Goal: Navigation & Orientation: Find specific page/section

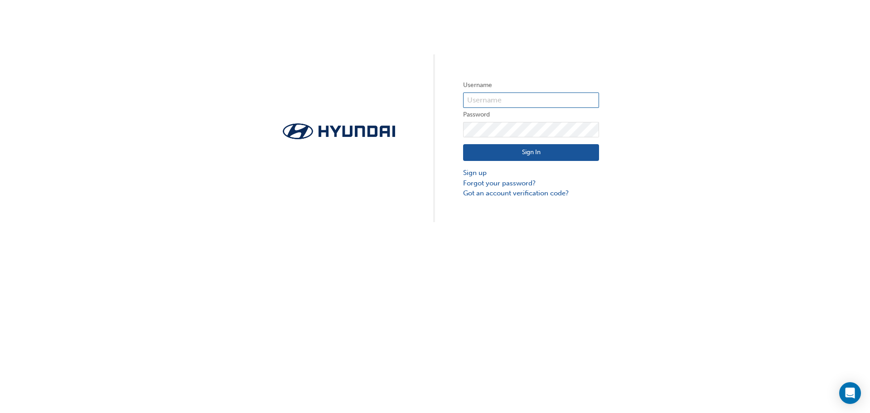
type input "34760"
click at [527, 149] on button "Sign In" at bounding box center [531, 152] width 136 height 17
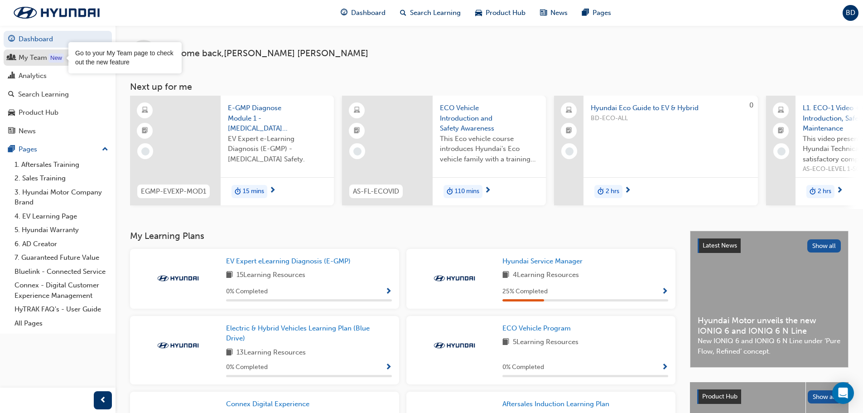
click at [45, 56] on div "My Team" at bounding box center [33, 58] width 29 height 10
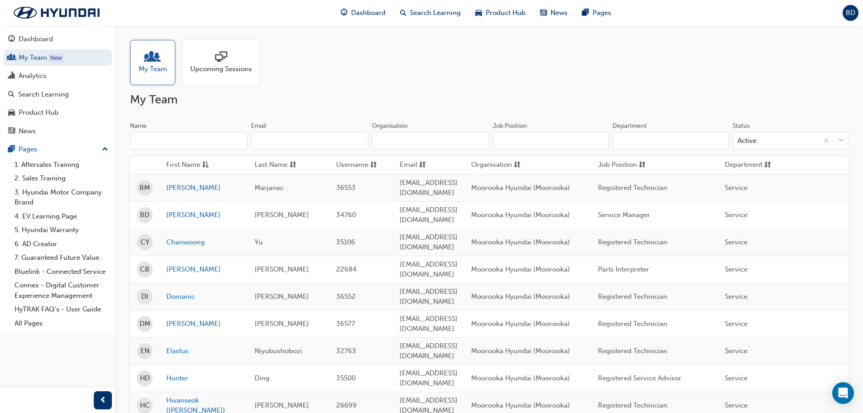
click at [240, 74] on div "Upcoming Sessions" at bounding box center [221, 62] width 77 height 45
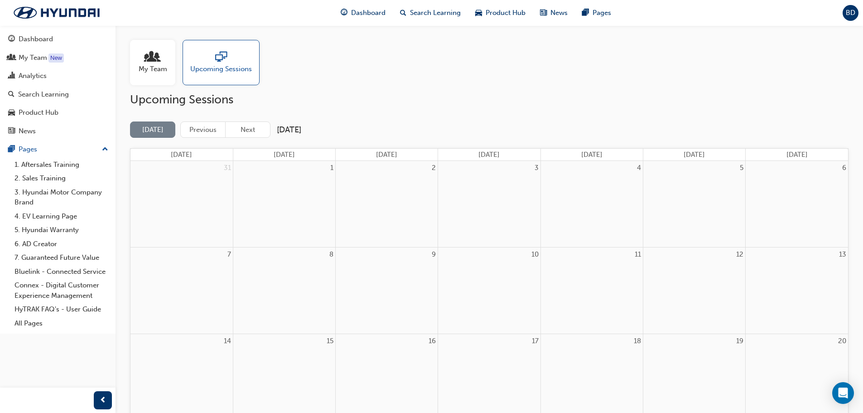
click at [147, 72] on span "My Team" at bounding box center [153, 69] width 29 height 10
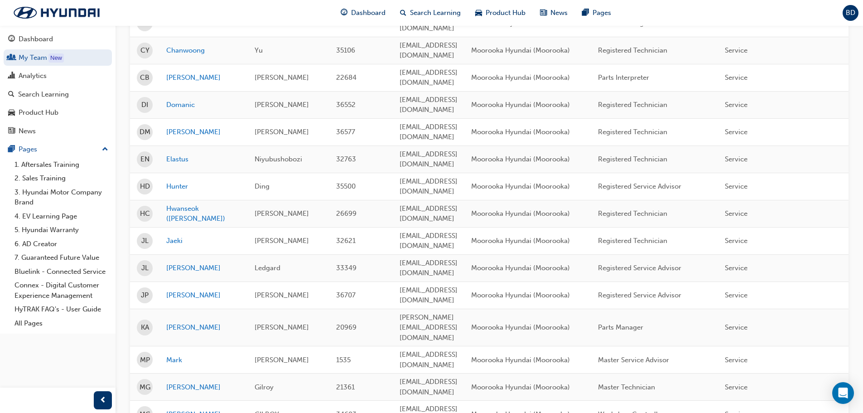
scroll to position [181, 0]
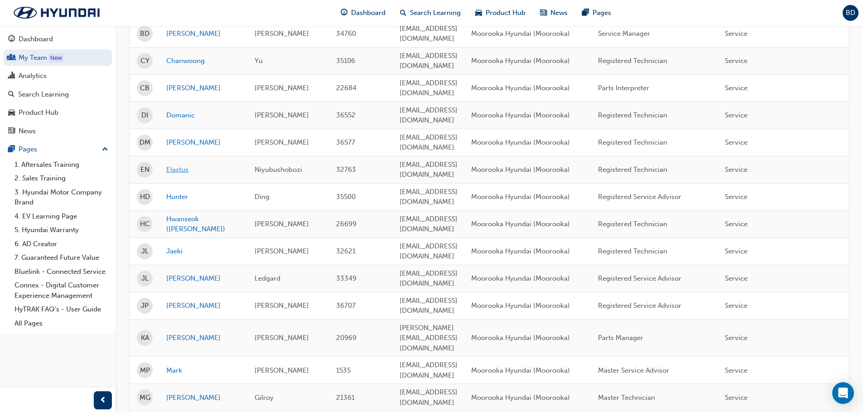
click at [174, 165] on link "Elastus" at bounding box center [203, 170] width 75 height 10
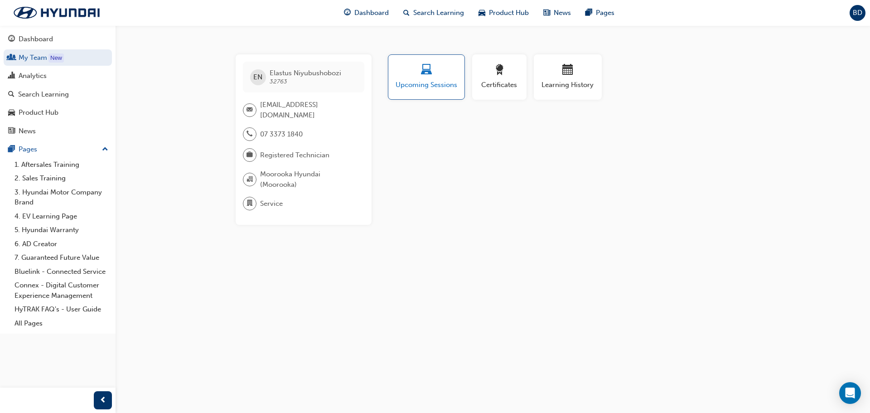
click at [406, 80] on span "Upcoming Sessions" at bounding box center [426, 85] width 63 height 10
click at [557, 76] on div "button" at bounding box center [568, 71] width 54 height 14
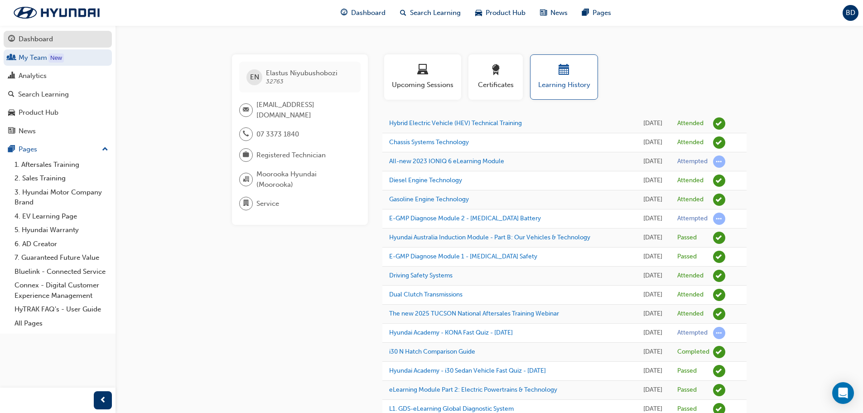
click at [24, 35] on div "Dashboard" at bounding box center [36, 39] width 34 height 10
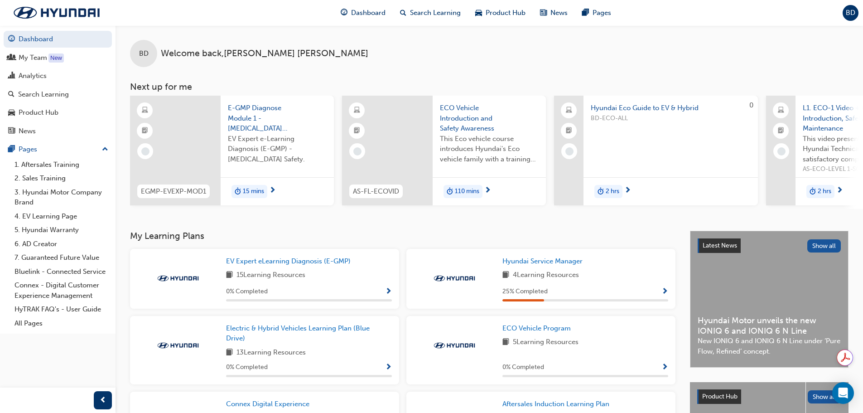
click at [406, 54] on div "BD Welcome back , [PERSON_NAME]" at bounding box center [490, 46] width 748 height 42
